Goal: Information Seeking & Learning: Understand process/instructions

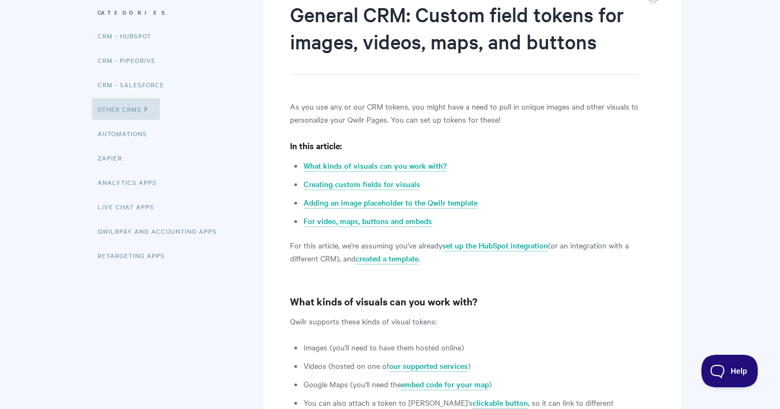
scroll to position [143, 0]
click at [145, 34] on link "CRM - HubSpot" at bounding box center [125, 36] width 67 height 22
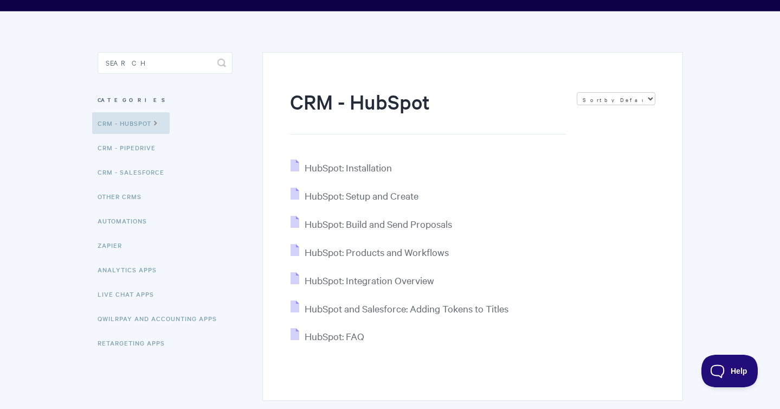
scroll to position [56, 0]
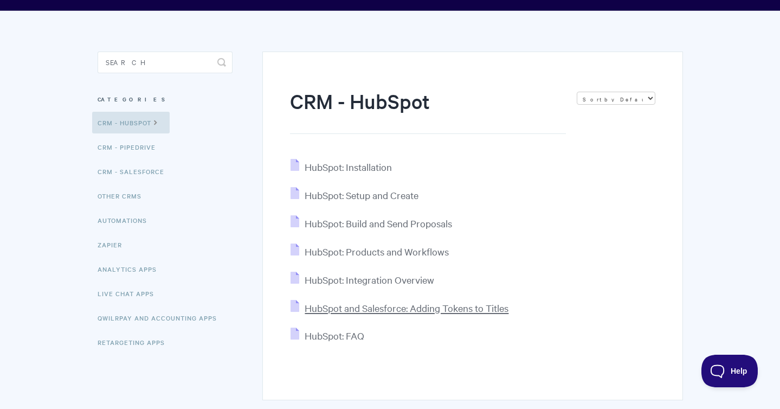
click at [430, 310] on span "HubSpot and Salesforce: Adding Tokens to Titles" at bounding box center [407, 307] width 204 height 12
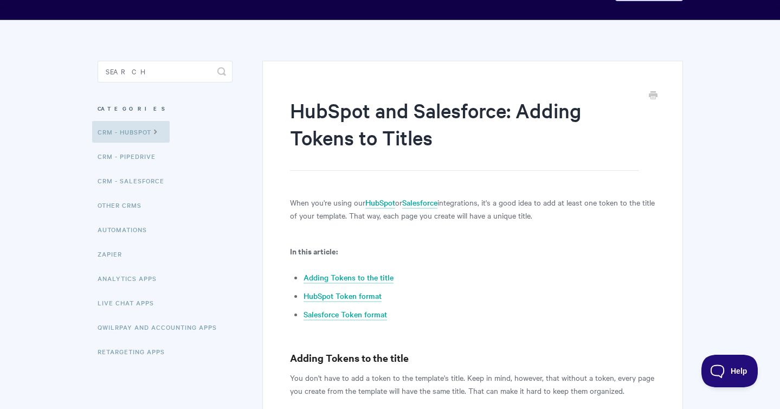
scroll to position [48, 0]
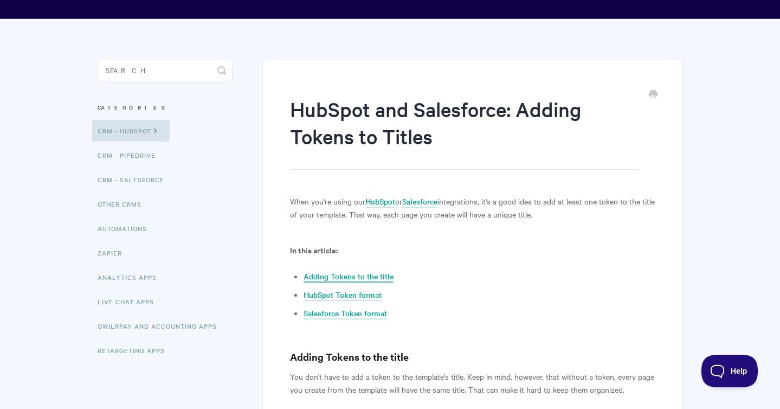
click at [377, 278] on link "Adding Tokens to the title" at bounding box center [349, 277] width 90 height 12
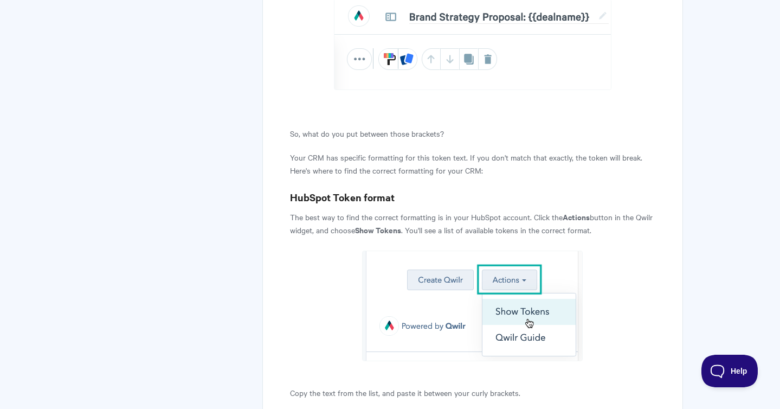
scroll to position [991, 0]
